Goal: Navigation & Orientation: Find specific page/section

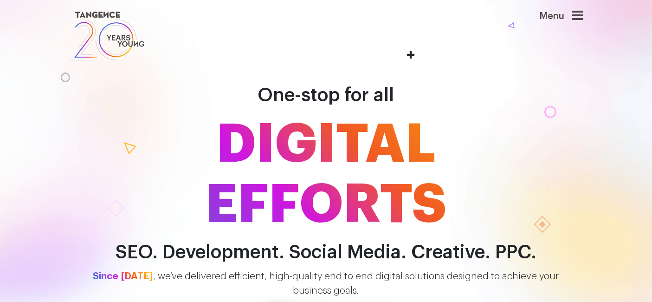
click at [584, 17] on icon at bounding box center [578, 15] width 11 height 13
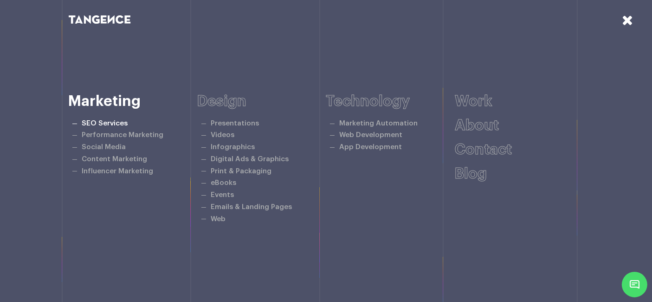
click at [119, 121] on link "SEO Services" at bounding box center [105, 123] width 46 height 7
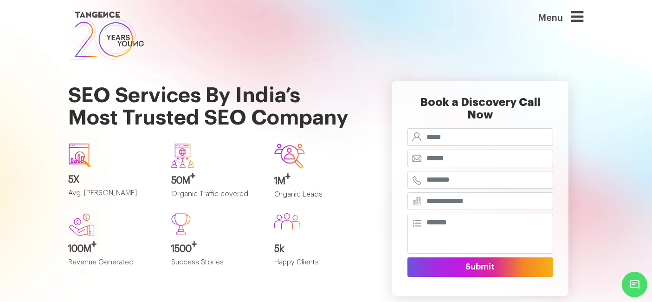
click at [96, 33] on img at bounding box center [107, 35] width 76 height 53
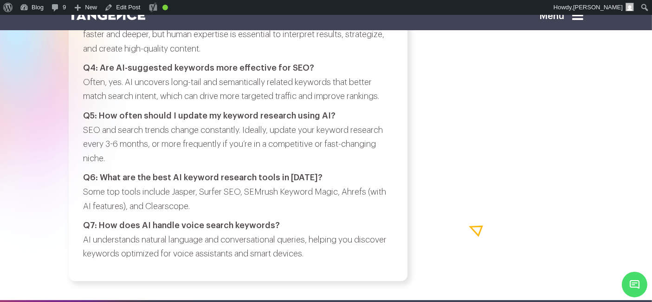
scroll to position [3507, 0]
